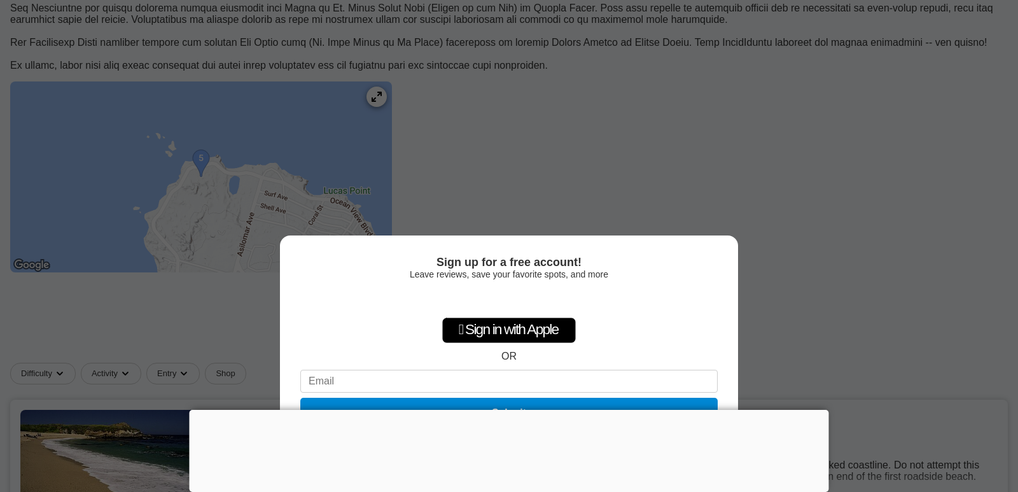
click at [563, 166] on div "Sign up for a free account! Leave reviews, save your favorite spots, and more …" at bounding box center [509, 246] width 1018 height 492
click at [465, 141] on div "Sign up for a free account! Leave reviews, save your favorite spots, and more …" at bounding box center [509, 246] width 1018 height 492
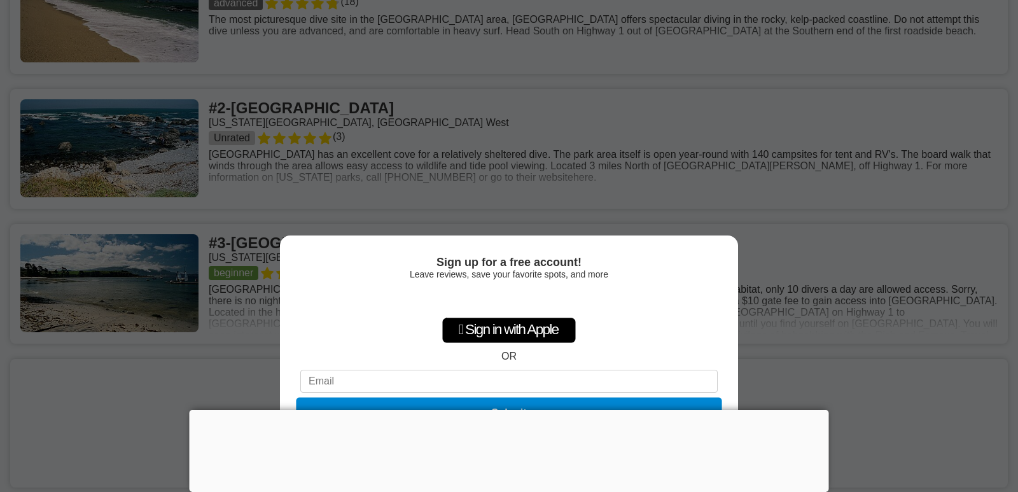
click at [423, 400] on button "Submit" at bounding box center [509, 413] width 426 height 31
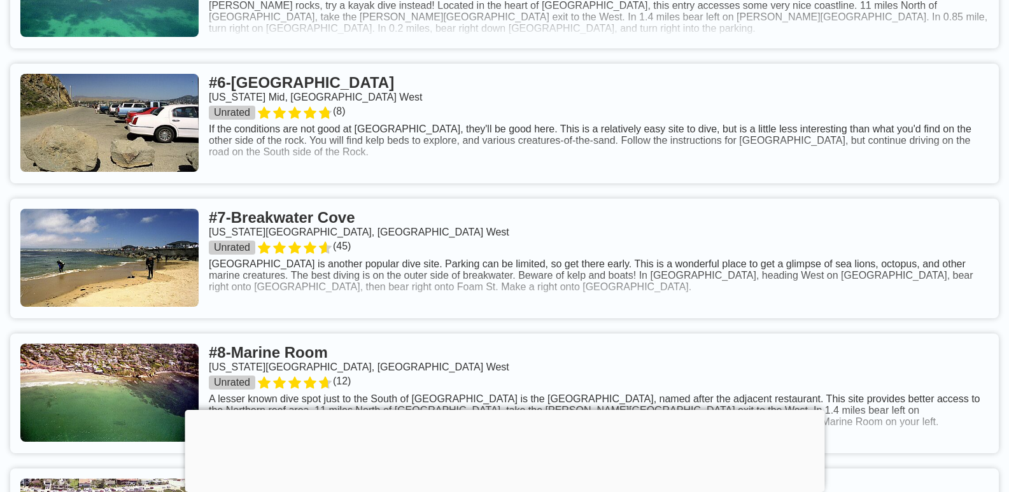
scroll to position [1528, 0]
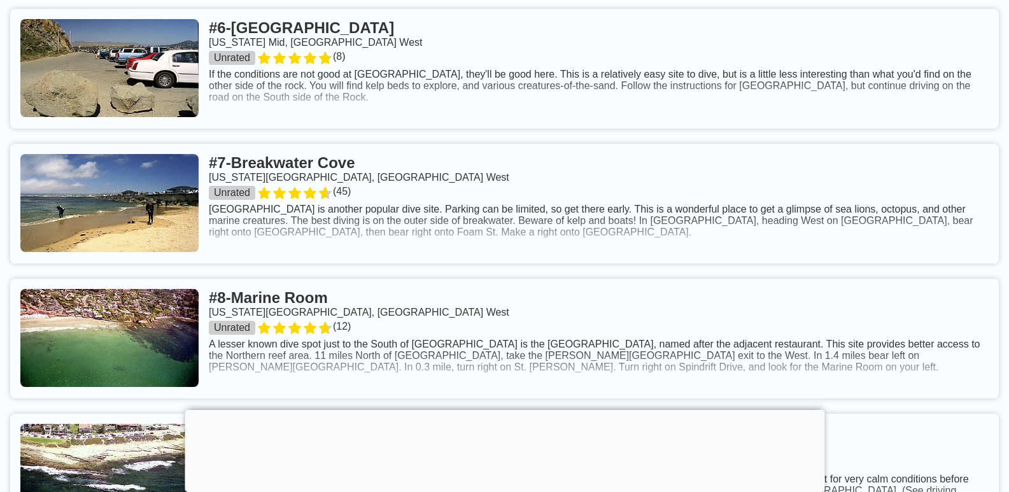
click at [362, 111] on link at bounding box center [504, 69] width 989 height 120
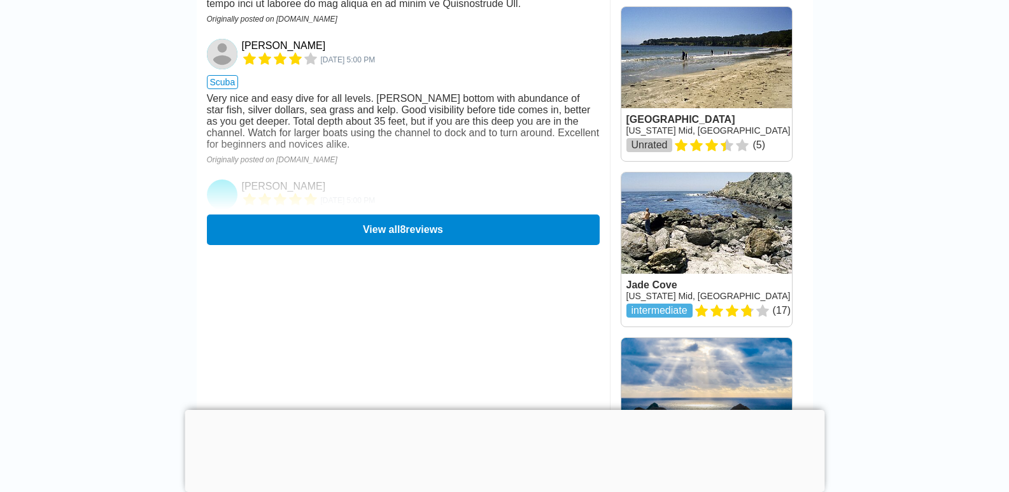
scroll to position [1591, 0]
